Goal: Navigation & Orientation: Find specific page/section

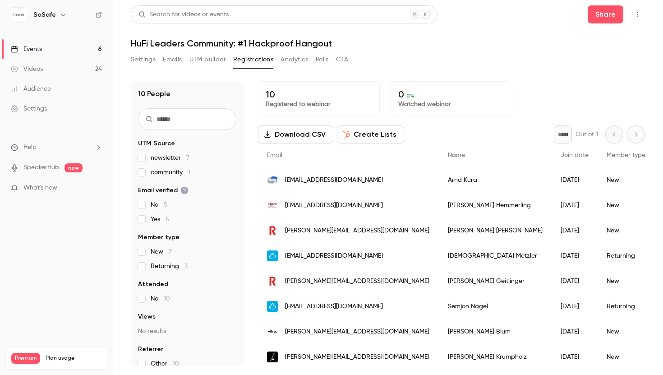
click at [66, 51] on link "Events 6" at bounding box center [56, 49] width 113 height 20
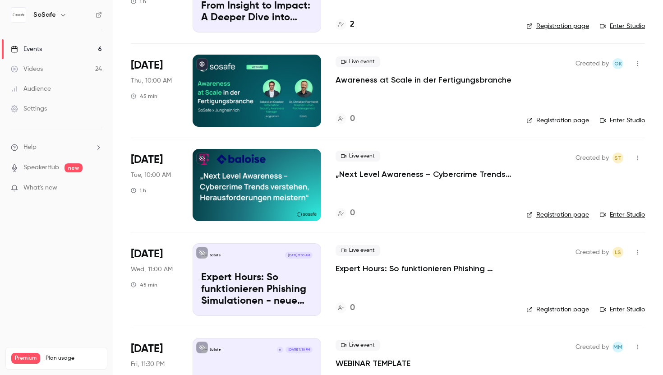
scroll to position [263, 0]
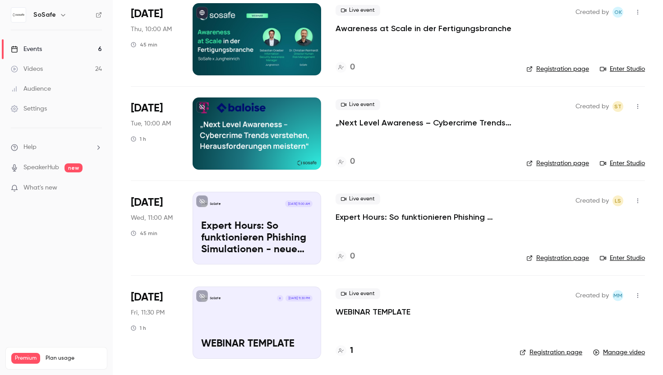
click at [267, 239] on p "Expert Hours: So funktionieren Phishing Simulationen - neue Features, Tipps & T…" at bounding box center [256, 237] width 111 height 35
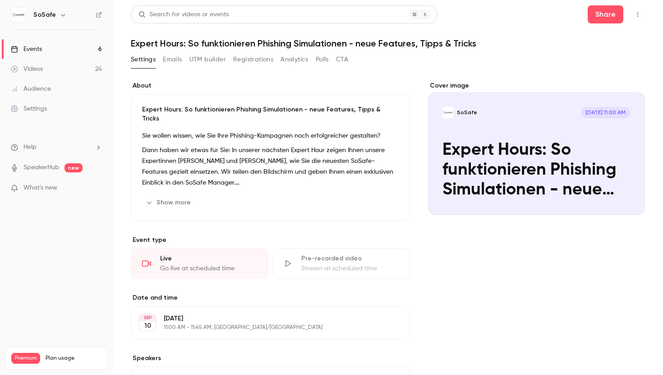
click at [213, 62] on button "UTM builder" at bounding box center [207, 59] width 37 height 14
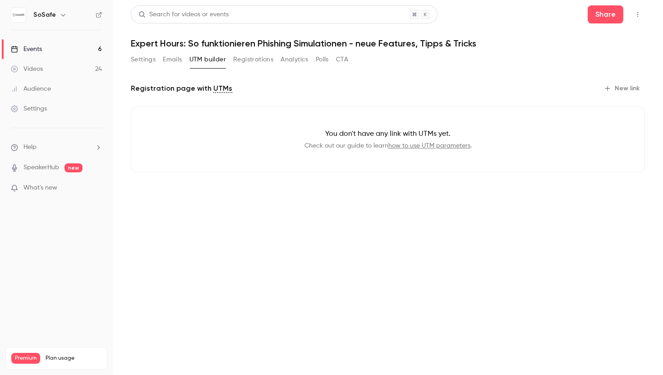
click at [245, 59] on button "Registrations" at bounding box center [253, 59] width 40 height 14
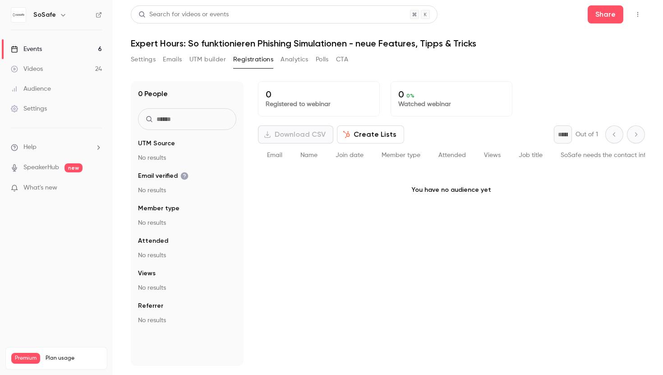
click at [283, 57] on button "Analytics" at bounding box center [294, 59] width 28 height 14
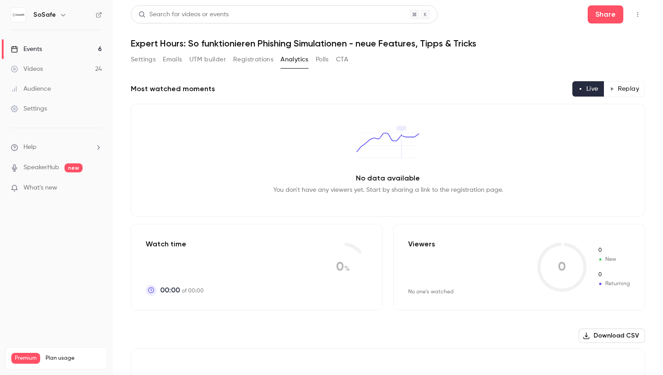
click at [319, 58] on button "Polls" at bounding box center [322, 59] width 13 height 14
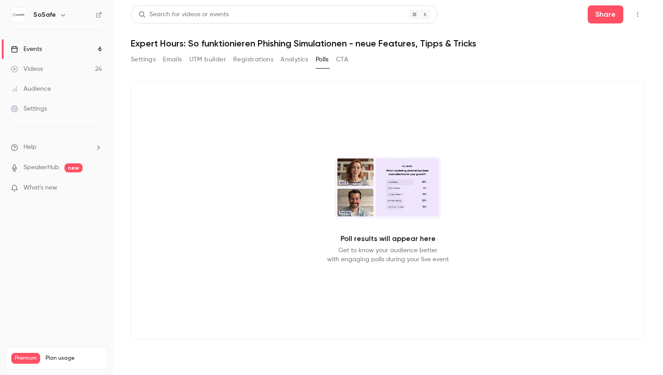
click at [339, 60] on button "CTA" at bounding box center [342, 59] width 12 height 14
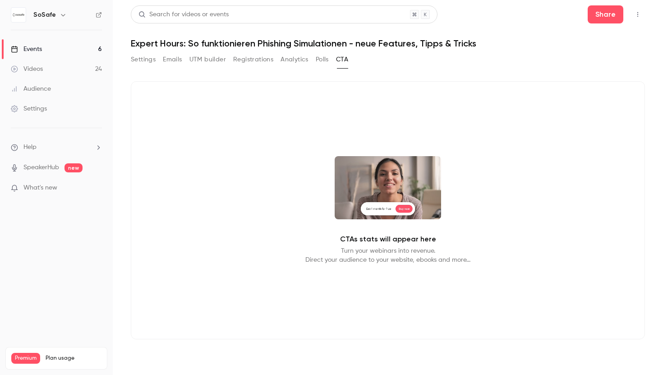
click at [146, 58] on button "Settings" at bounding box center [143, 59] width 25 height 14
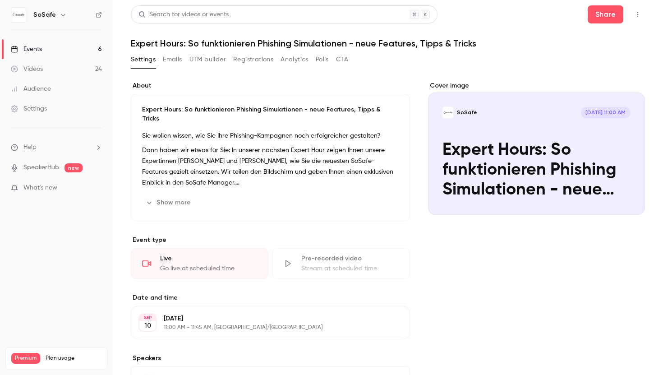
click at [93, 50] on link "Events 6" at bounding box center [56, 49] width 113 height 20
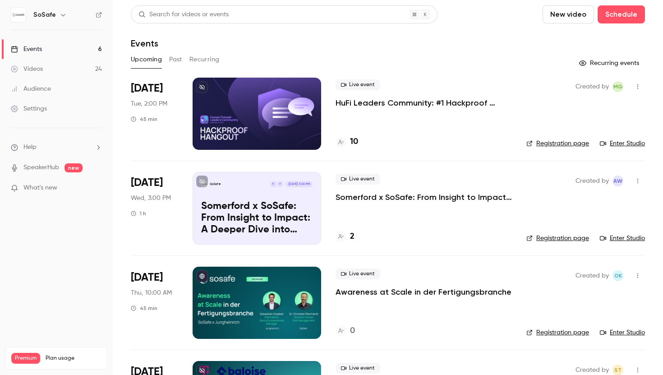
click at [234, 101] on div at bounding box center [256, 114] width 128 height 72
